Goal: Information Seeking & Learning: Find specific page/section

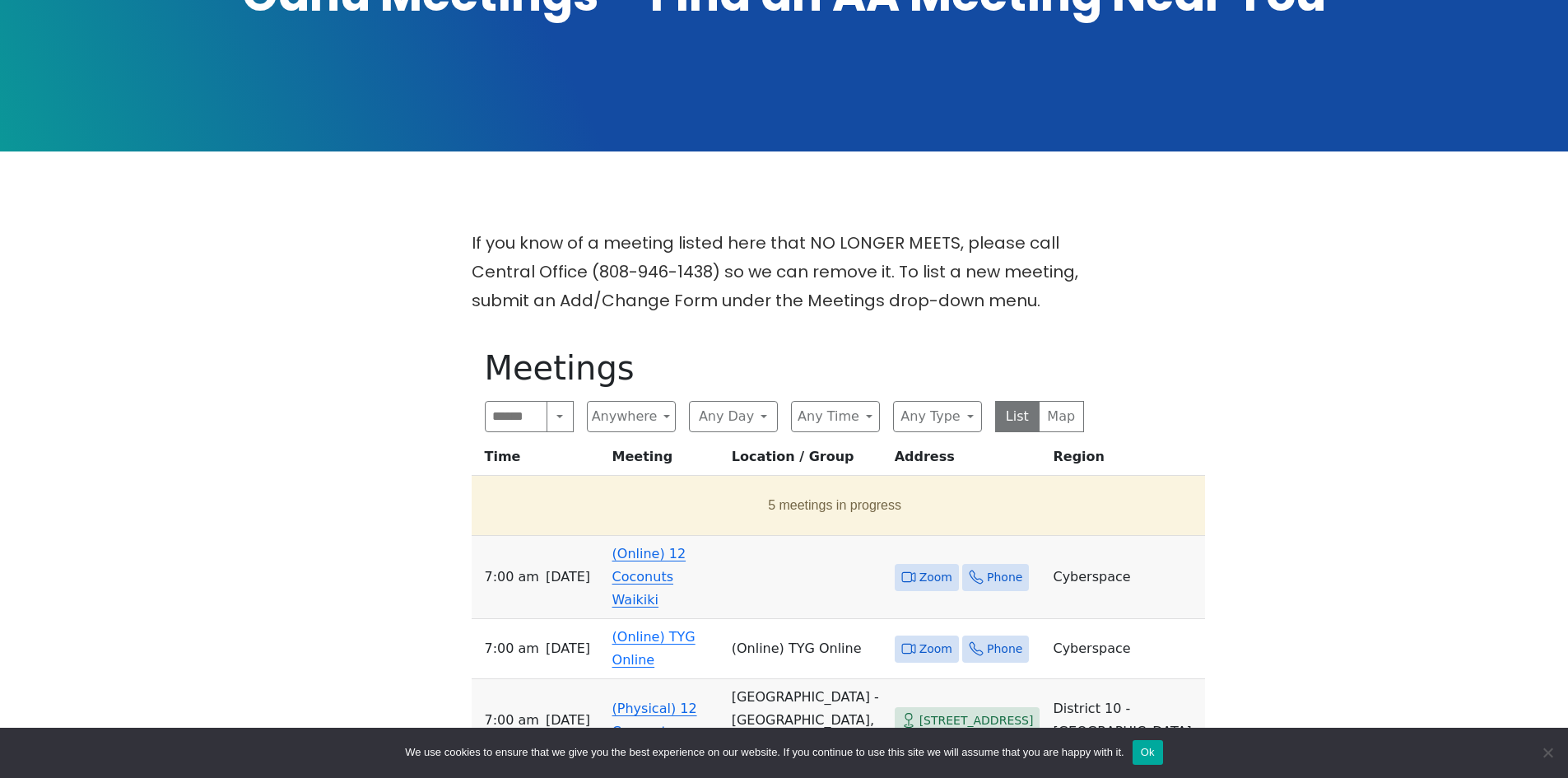
scroll to position [658, 0]
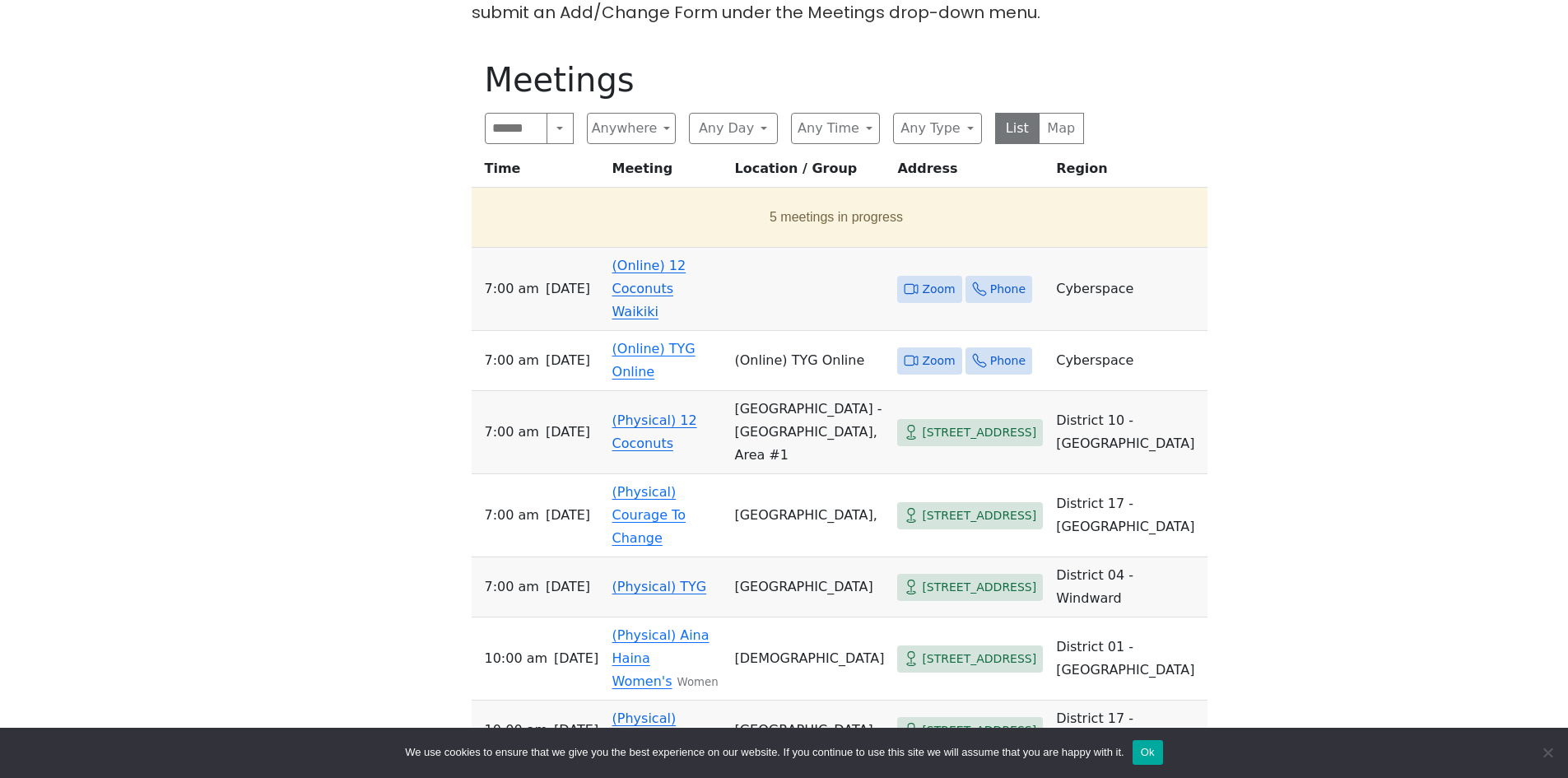
click at [630, 258] on link "(Online) 12 Coconuts Waikiki" at bounding box center [649, 288] width 74 height 62
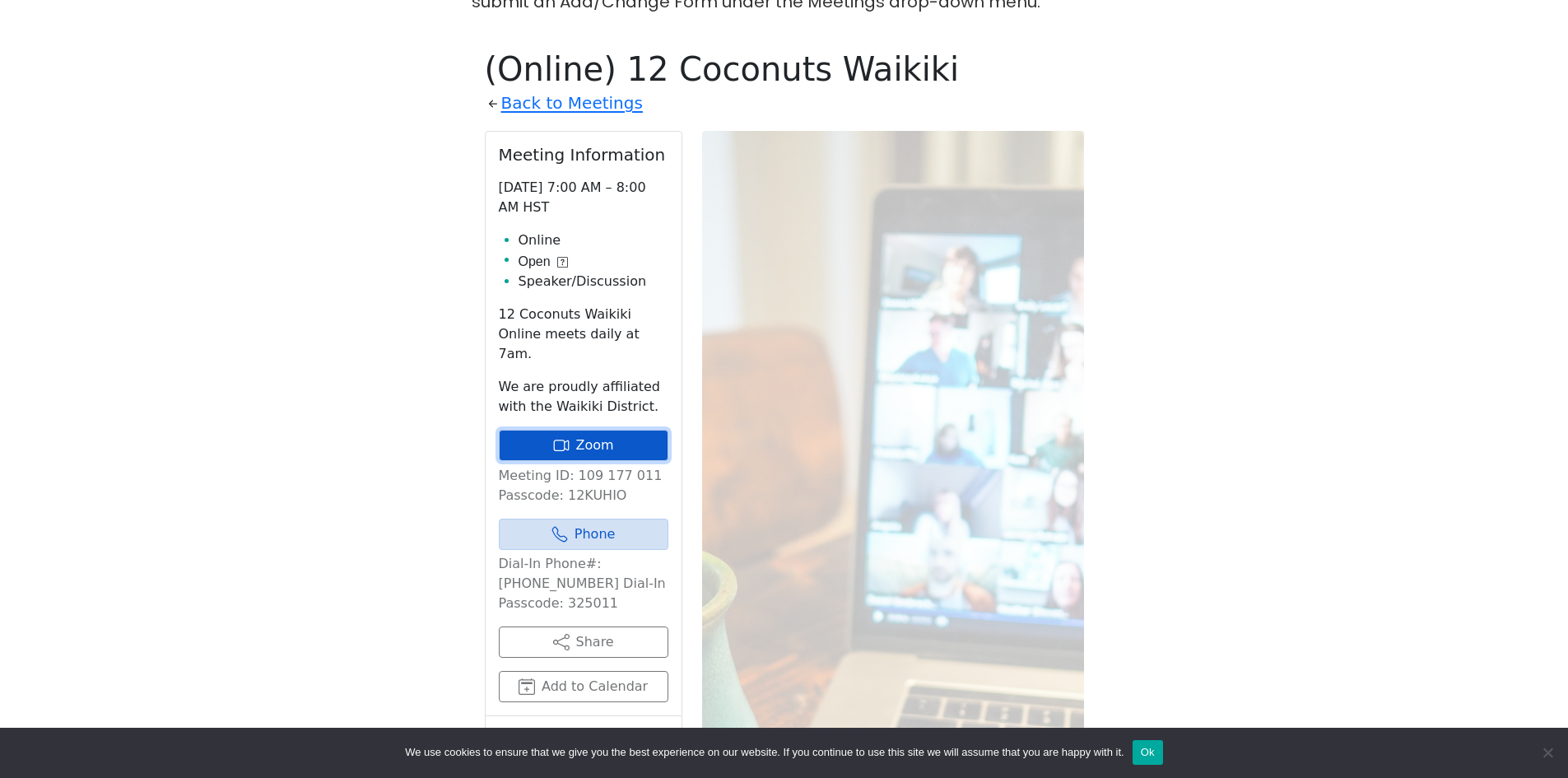
click at [596, 430] on link "Zoom" at bounding box center [584, 446] width 170 height 31
